Goal: Information Seeking & Learning: Learn about a topic

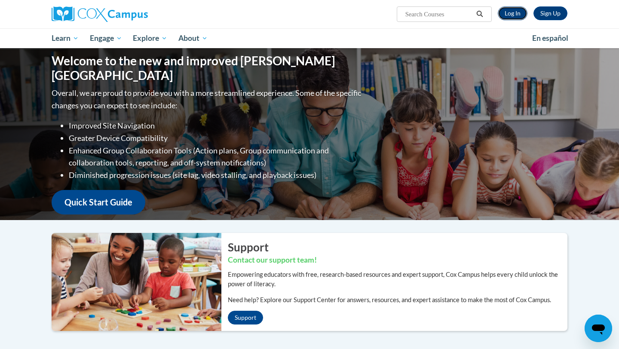
click at [410, 13] on link "Log In" at bounding box center [513, 13] width 30 height 14
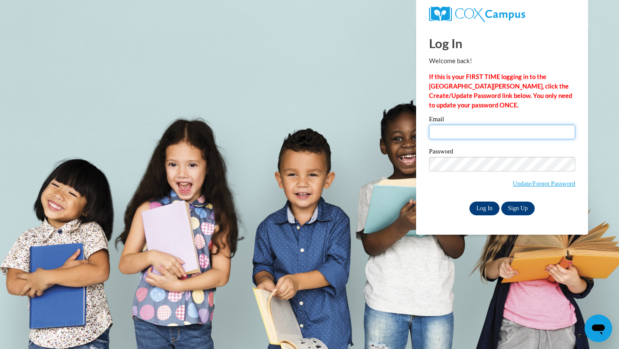
type input "andra.leno01@gmail.com"
click at [483, 209] on input "Log In" at bounding box center [485, 209] width 30 height 14
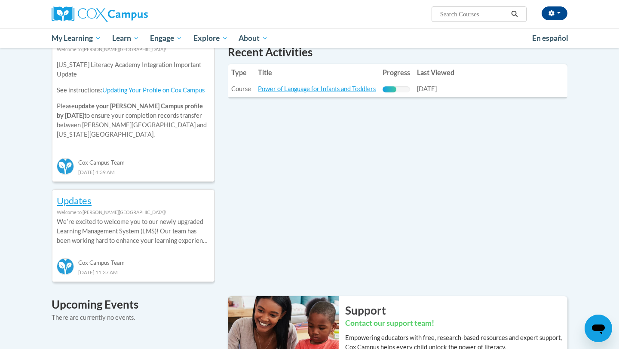
scroll to position [304, 0]
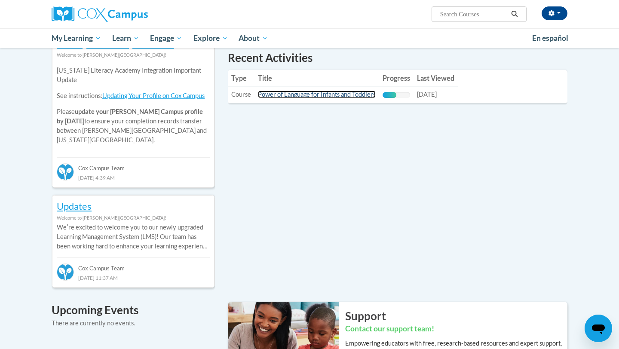
click at [336, 95] on link "Power of Language for Infants and Toddlers" at bounding box center [317, 94] width 118 height 7
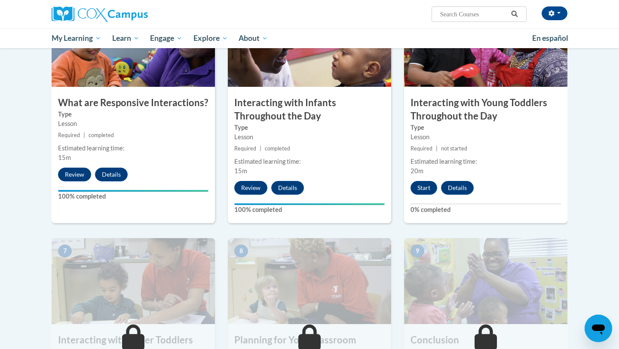
scroll to position [462, 0]
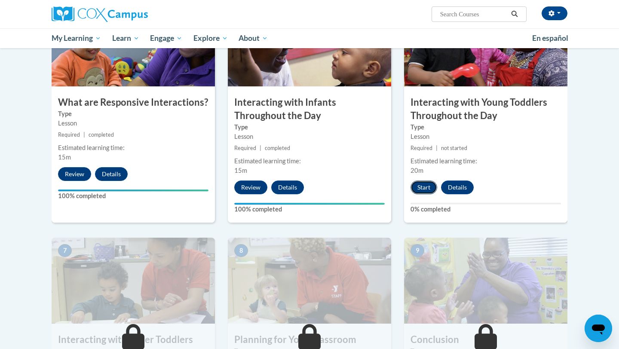
click at [426, 181] on button "Start" at bounding box center [424, 188] width 27 height 14
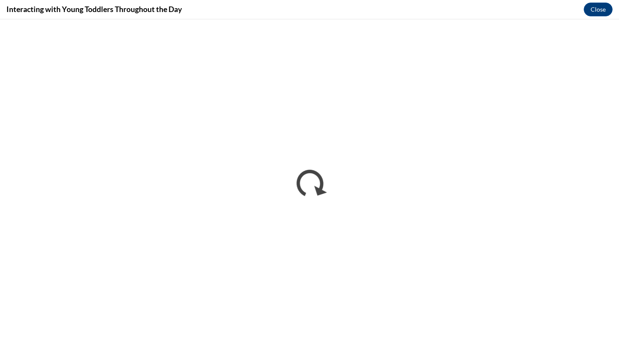
scroll to position [0, 0]
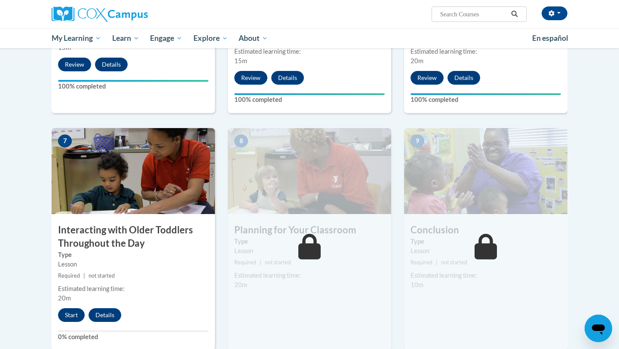
scroll to position [573, 0]
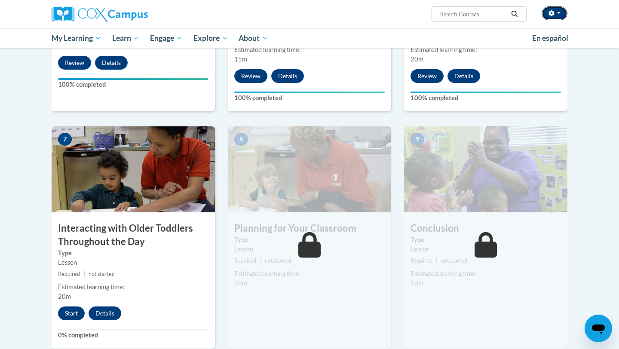
click at [547, 18] on button "button" at bounding box center [555, 13] width 26 height 14
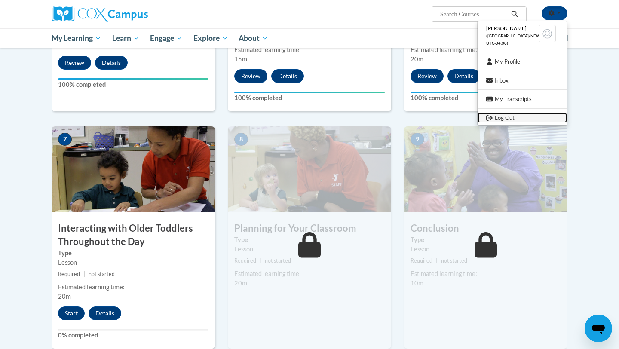
click at [508, 122] on link "Log Out" at bounding box center [522, 118] width 89 height 11
